Goal: Task Accomplishment & Management: Manage account settings

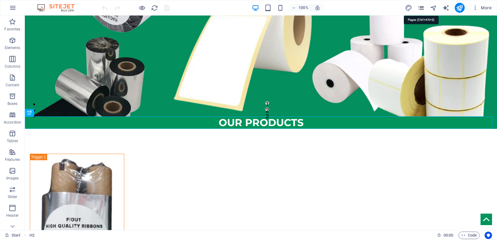
click at [420, 7] on icon "pages" at bounding box center [420, 7] width 7 height 7
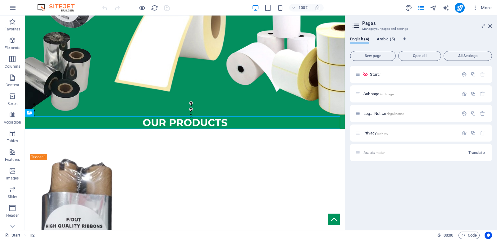
click at [393, 38] on span "Arabic (5)" at bounding box center [386, 39] width 18 height 9
click at [376, 75] on p "Start /" at bounding box center [409, 74] width 93 height 4
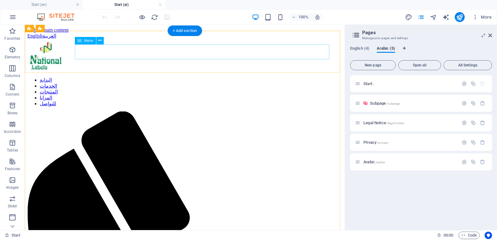
click at [323, 77] on nav "البداية الخدمات المنتجات المزايا للتواصل" at bounding box center [184, 91] width 315 height 29
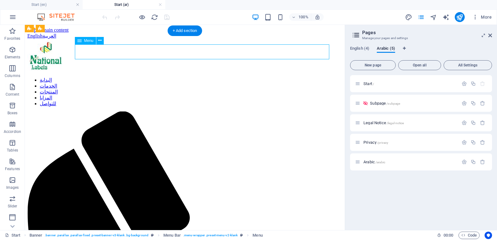
click at [323, 77] on nav "البداية الخدمات المنتجات المزايا للتواصل" at bounding box center [184, 91] width 315 height 29
select select
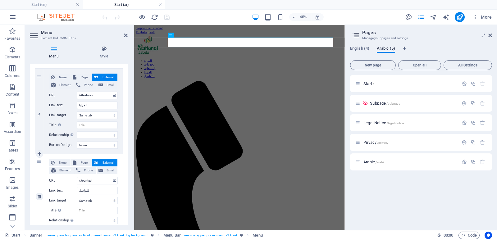
scroll to position [342, 0]
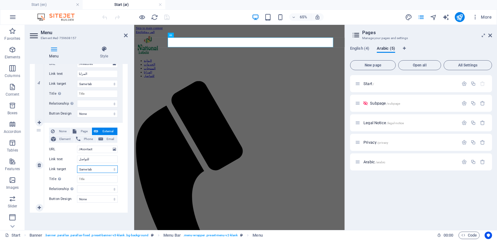
click at [99, 169] on select "New tab Same tab Overlay" at bounding box center [97, 168] width 41 height 7
click at [95, 181] on input "Title Additional link description, should not be the same as the link text. The…" at bounding box center [97, 178] width 41 height 7
click at [103, 168] on select "New tab Same tab Overlay" at bounding box center [97, 168] width 41 height 7
select select "blank"
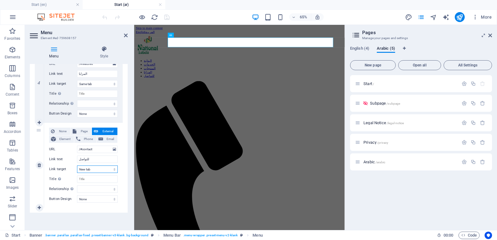
click at [77, 165] on select "New tab Same tab Overlay" at bounding box center [97, 168] width 41 height 7
select select
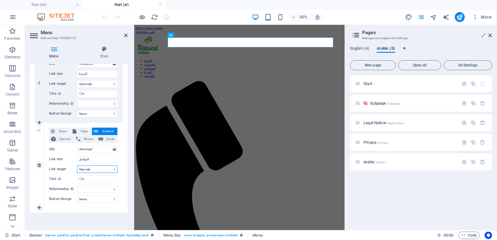
select select
click at [98, 177] on input "Title Additional link description, should not be the same as the link text. The…" at bounding box center [97, 178] width 41 height 7
click at [97, 171] on select "New tab Same tab Overlay" at bounding box center [97, 168] width 41 height 7
drag, startPoint x: 94, startPoint y: 151, endPoint x: 73, endPoint y: 149, distance: 21.1
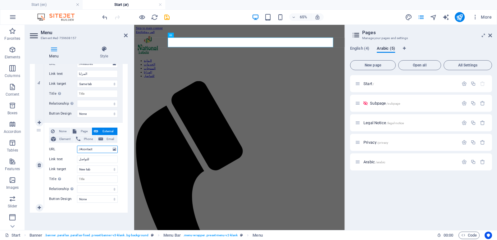
click at [73, 149] on div "URL /#contact" at bounding box center [83, 149] width 69 height 7
paste input "[URL][DOMAIN_NAME][PHONE_NUMBER]"
type input "[URL][DOMAIN_NAME][PHONE_NUMBER]"
select select
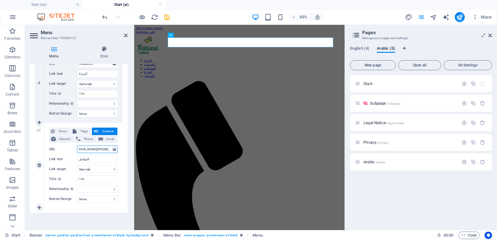
select select
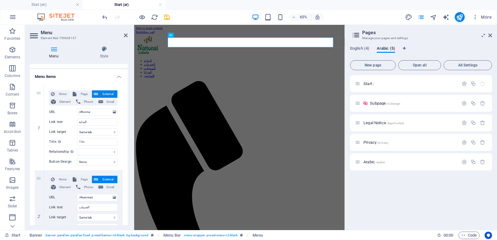
scroll to position [31, 0]
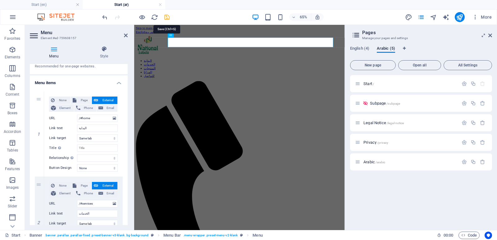
type input "[URL][DOMAIN_NAME][PHONE_NUMBER]"
click at [167, 16] on icon "save" at bounding box center [166, 17] width 7 height 7
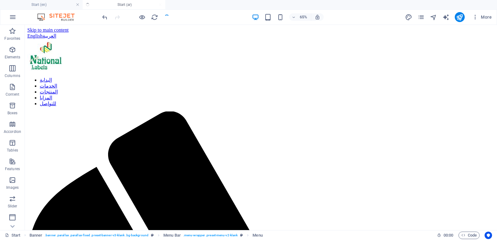
checkbox input "false"
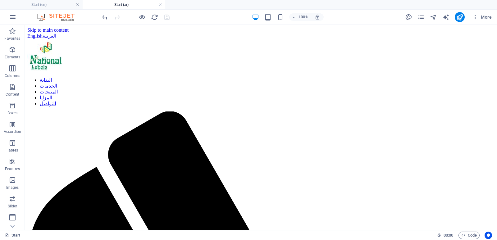
click at [367, 8] on ul "Start (en) Start (ar)" at bounding box center [248, 4] width 497 height 9
click at [347, 18] on div "100% More" at bounding box center [297, 17] width 393 height 10
click at [459, 19] on icon "publish" at bounding box center [459, 17] width 7 height 7
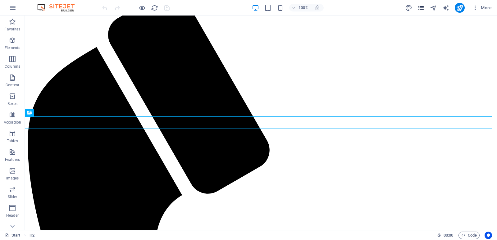
click at [422, 6] on icon "pages" at bounding box center [420, 7] width 7 height 7
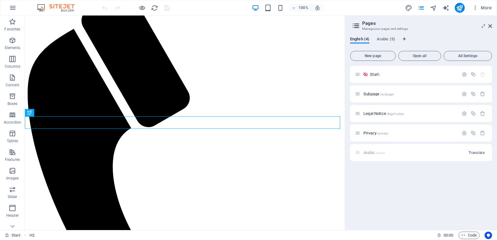
click at [387, 36] on div "English (4) Arabic (5) New page Open all All Settings Start / Subpage /subpage …" at bounding box center [421, 131] width 152 height 198
click at [389, 40] on span "Arabic (5)" at bounding box center [386, 39] width 18 height 9
click at [378, 75] on p "Start /" at bounding box center [409, 74] width 93 height 4
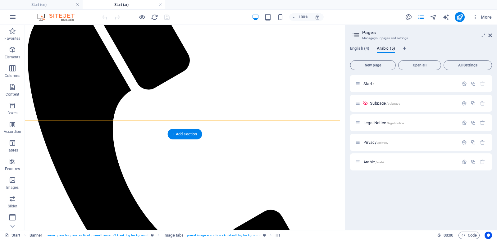
select select "vh"
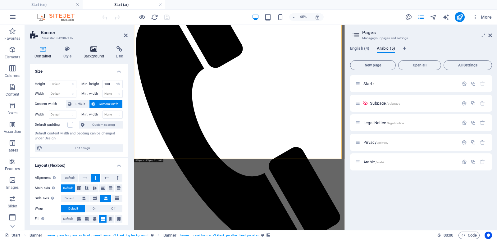
click at [93, 52] on h4 "Background" at bounding box center [95, 52] width 33 height 13
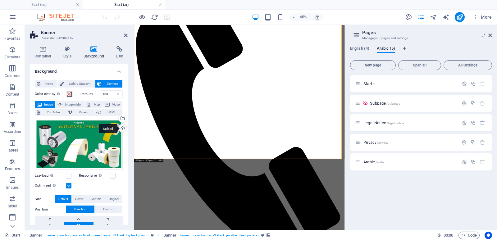
click at [121, 128] on div "Upload" at bounding box center [121, 128] width 9 height 9
click at [165, 17] on icon "save" at bounding box center [166, 17] width 7 height 7
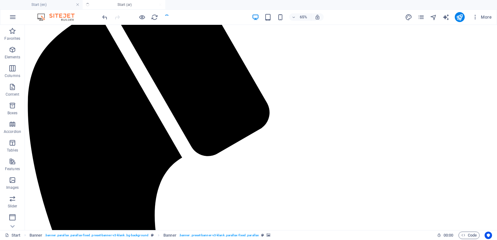
checkbox input "false"
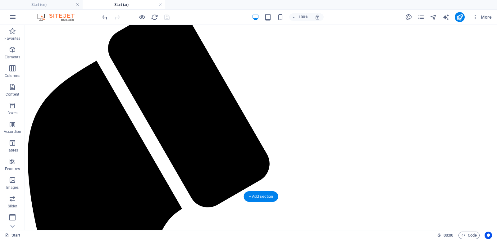
scroll to position [93, 0]
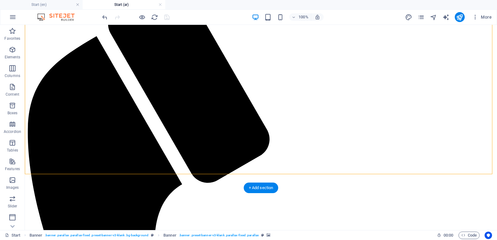
scroll to position [186, 0]
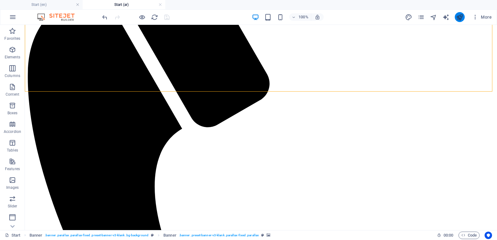
click at [461, 12] on button "publish" at bounding box center [459, 17] width 10 height 10
